Goal: Find specific page/section: Find specific page/section

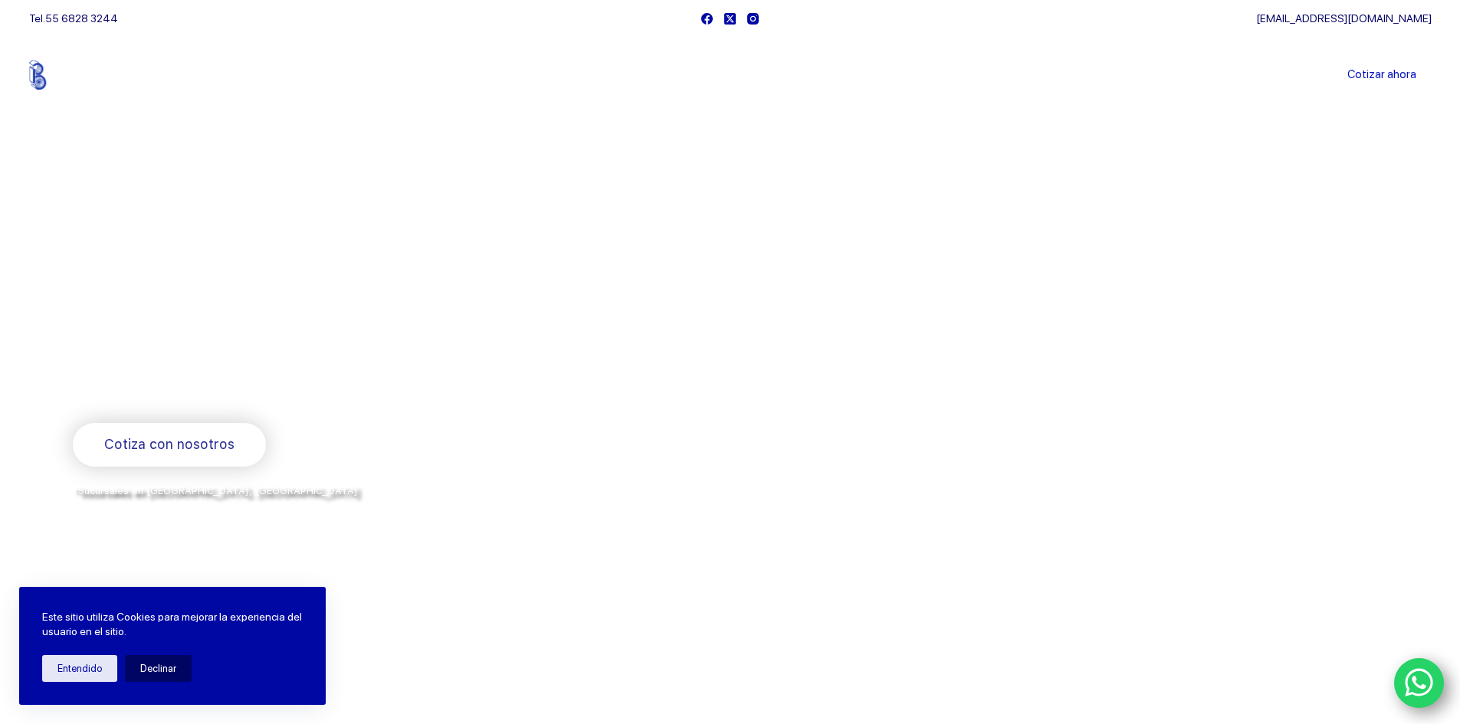
click at [783, 520] on div at bounding box center [1059, 371] width 657 height 313
click at [697, 75] on link "Sucursales" at bounding box center [701, 75] width 95 height 0
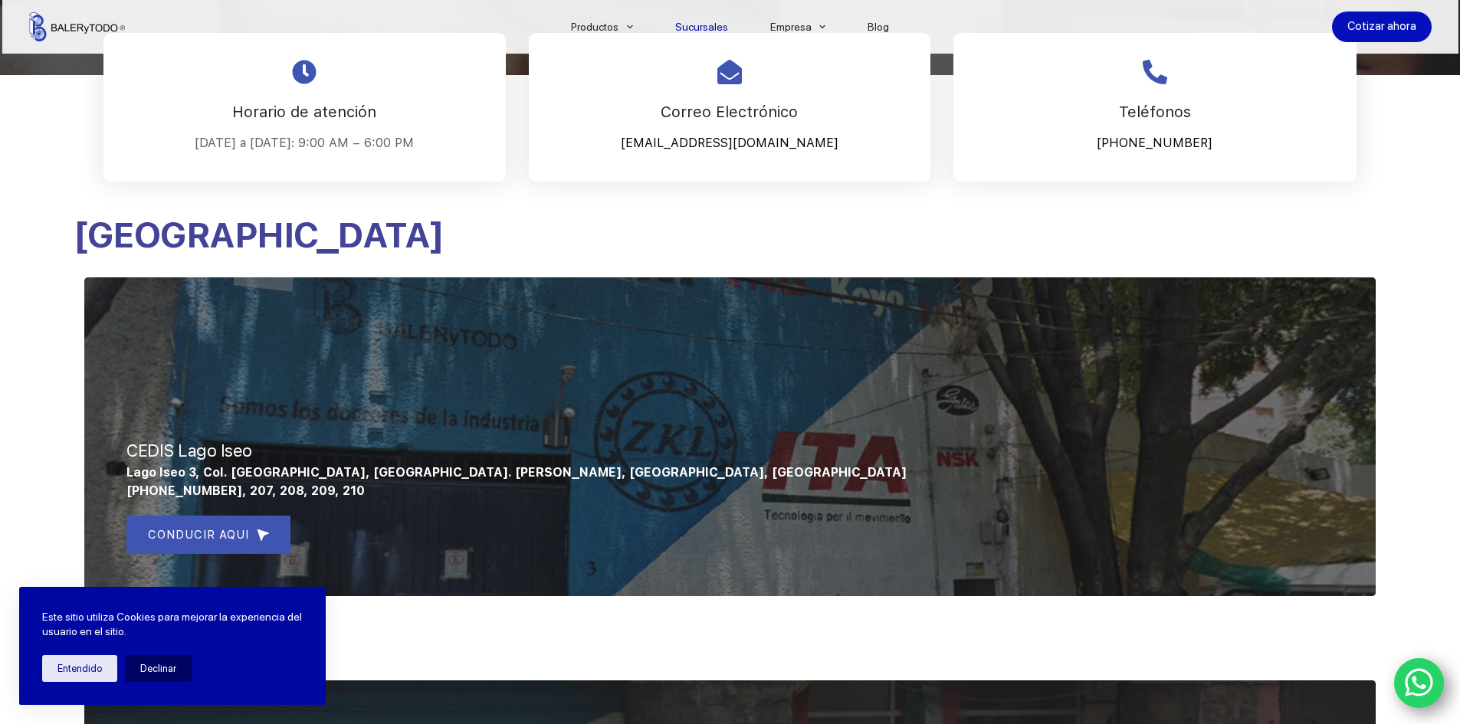
scroll to position [427, 0]
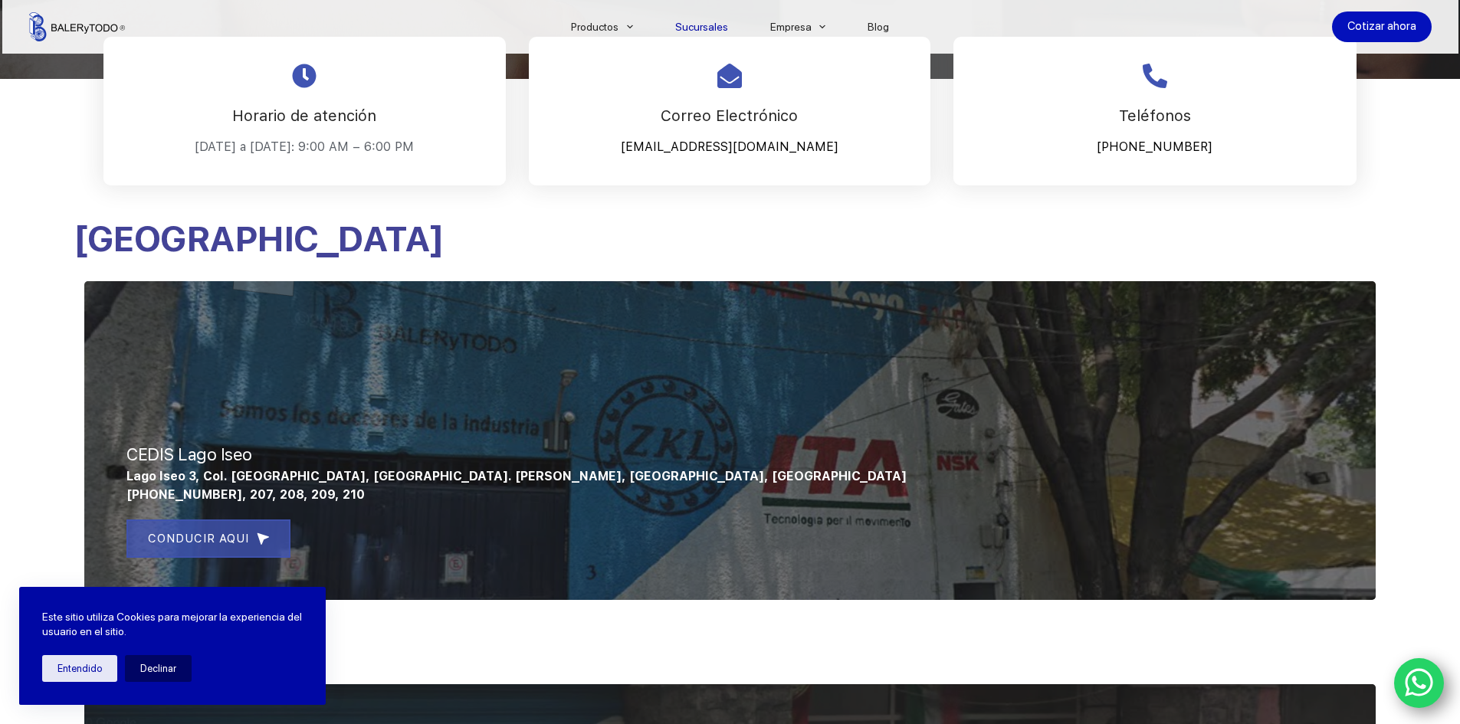
click at [228, 530] on span "CONDUCIR AQUI" at bounding box center [198, 539] width 101 height 18
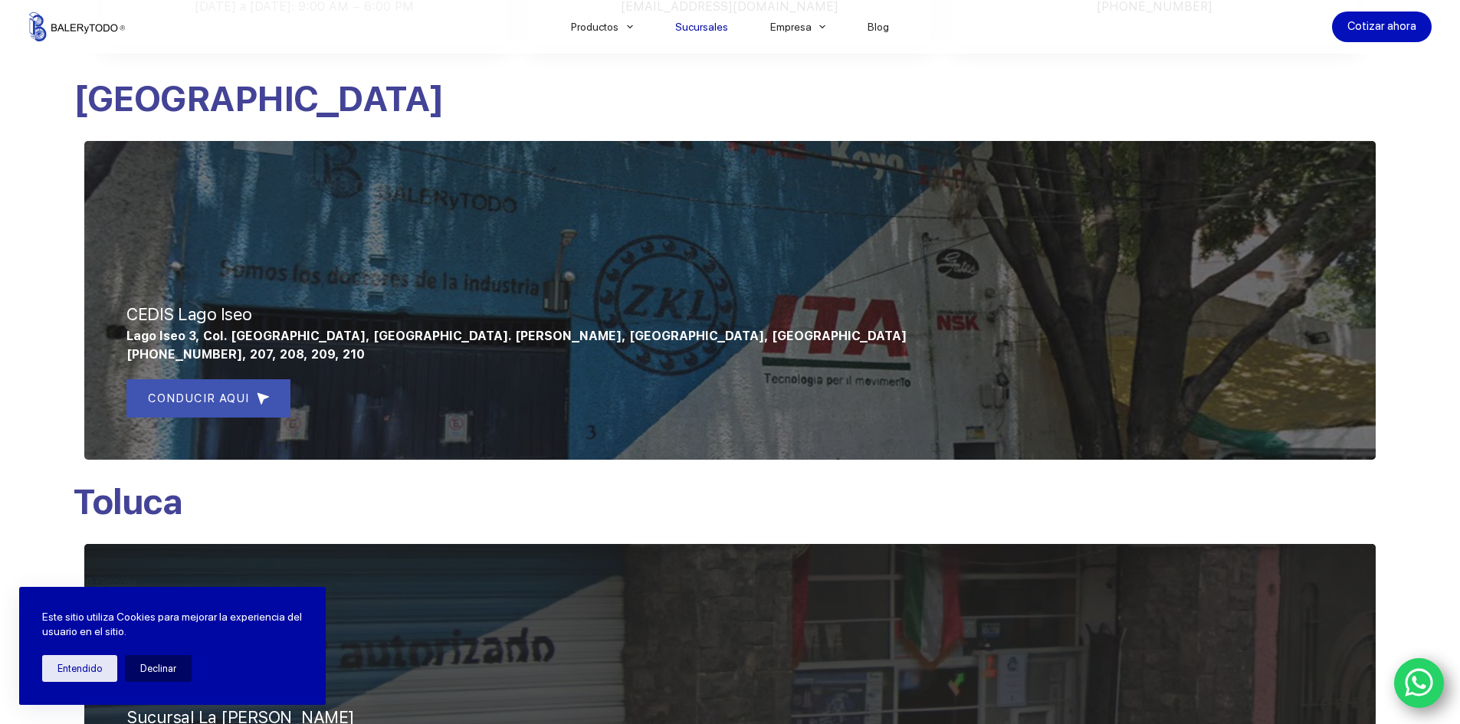
scroll to position [580, 0]
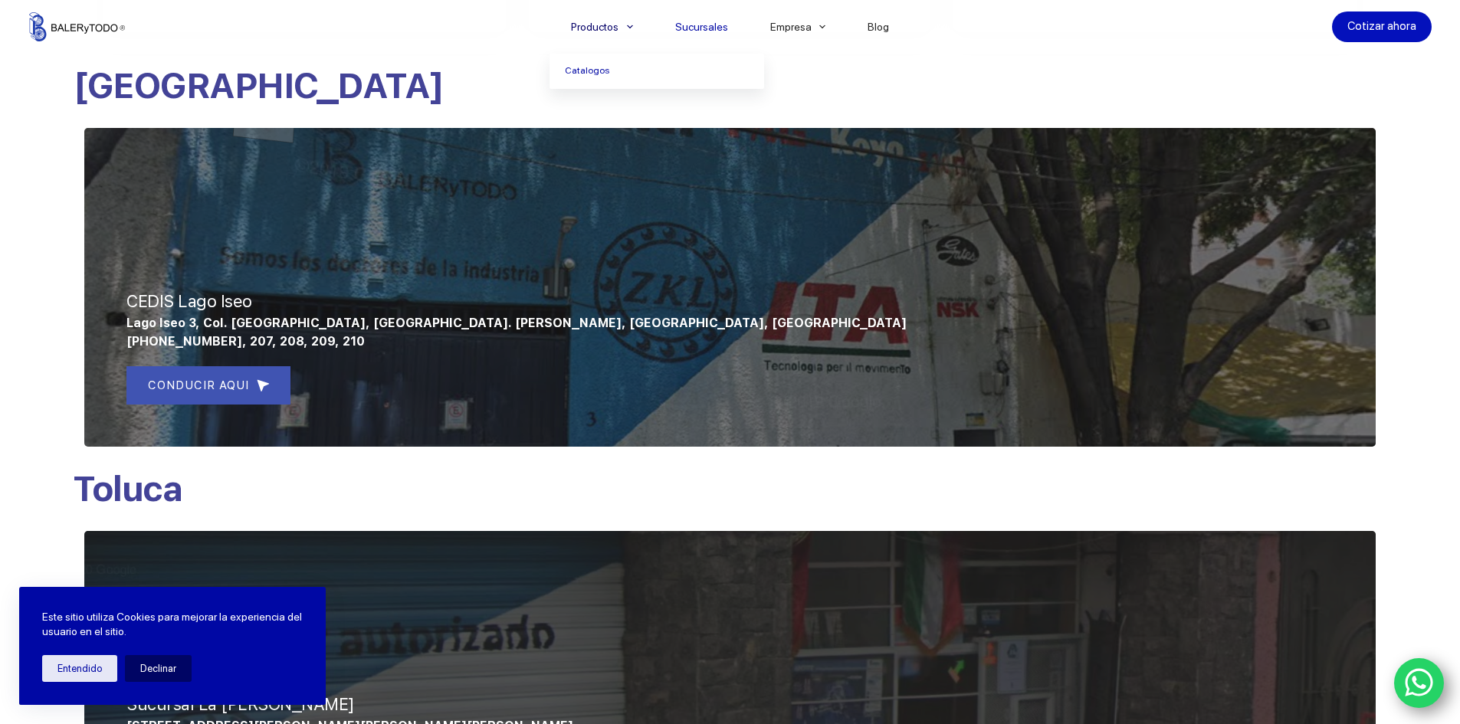
click at [628, 25] on span "Menu Principal" at bounding box center [630, 27] width 18 height 18
click at [616, 72] on link "Catalogos" at bounding box center [657, 71] width 215 height 35
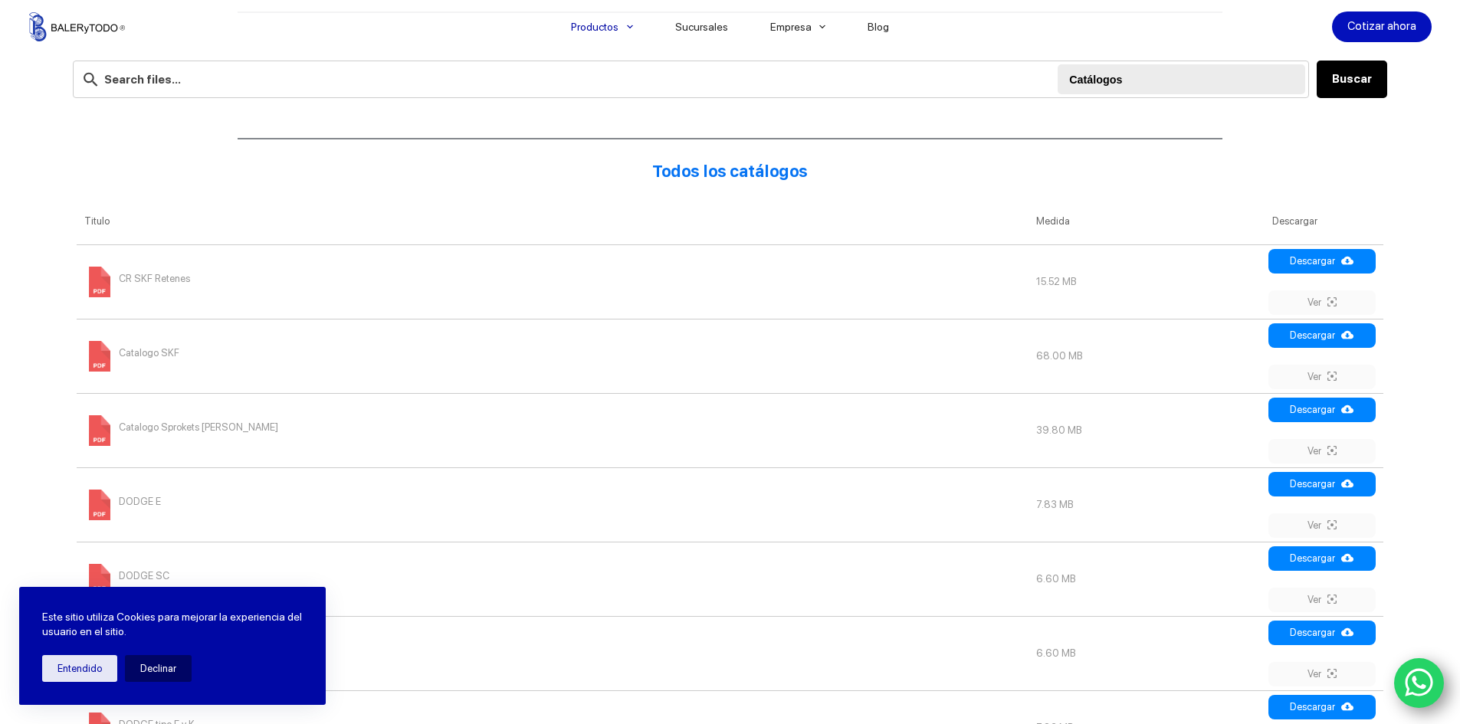
scroll to position [537, 0]
